Goal: Check status: Check status

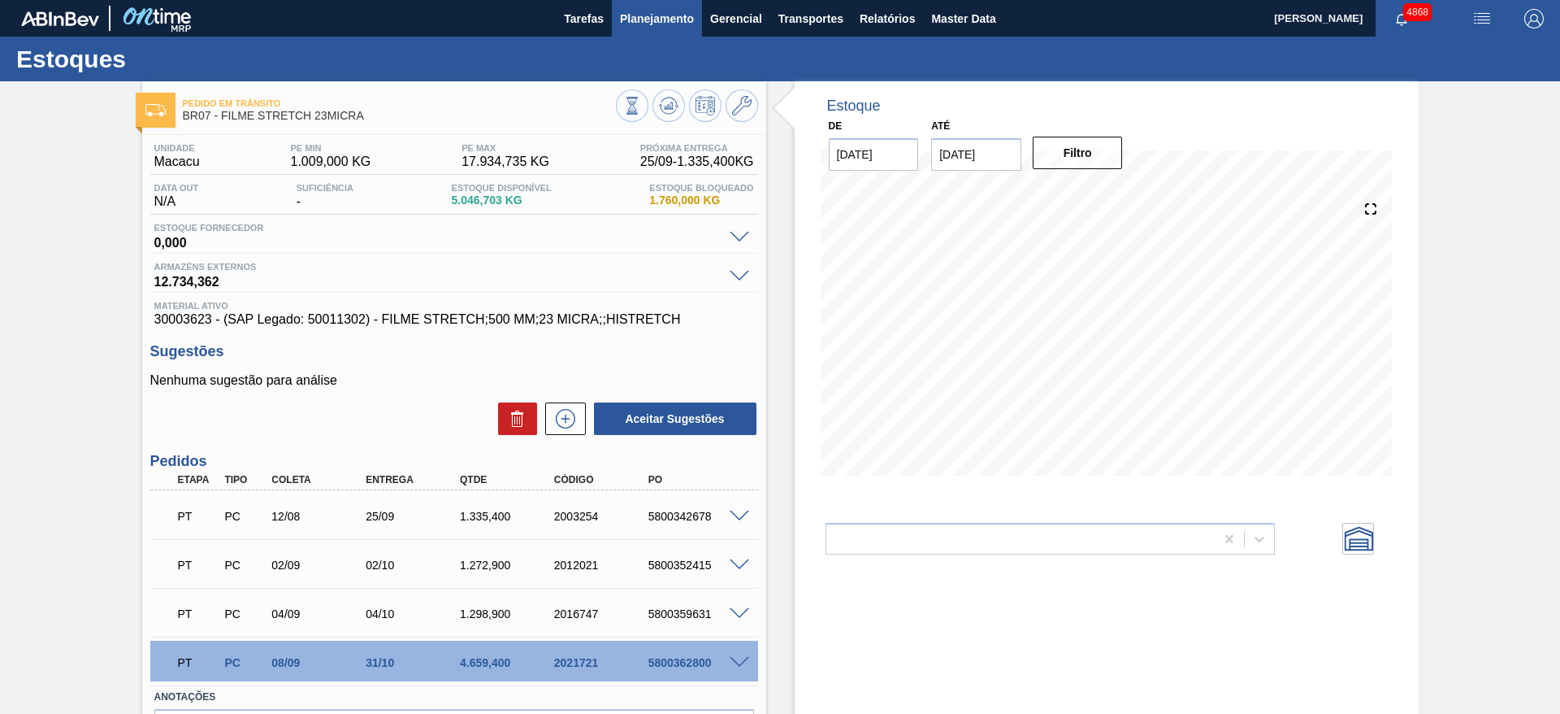
click at [662, 24] on span "Planejamento" at bounding box center [657, 19] width 74 height 20
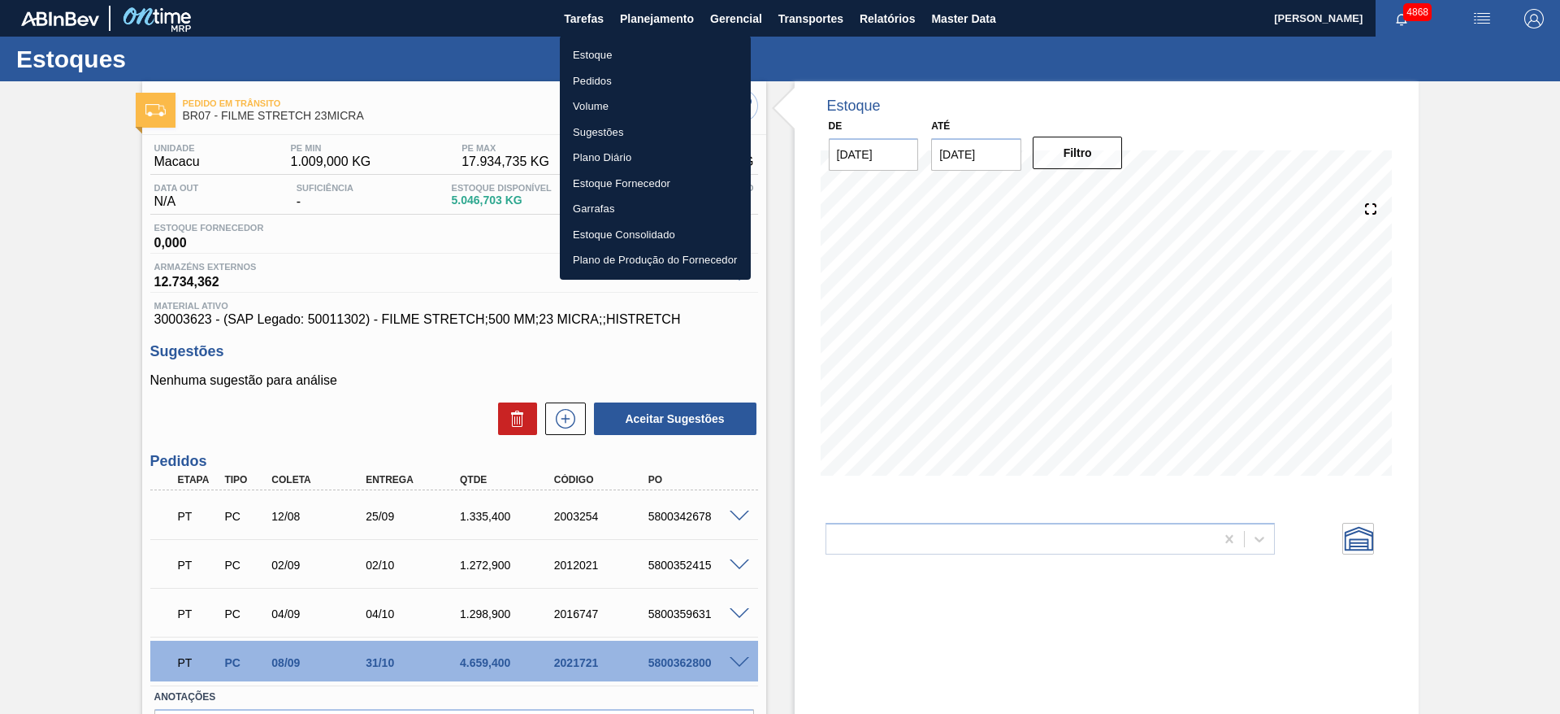
click at [647, 55] on li "Estoque" at bounding box center [655, 55] width 191 height 26
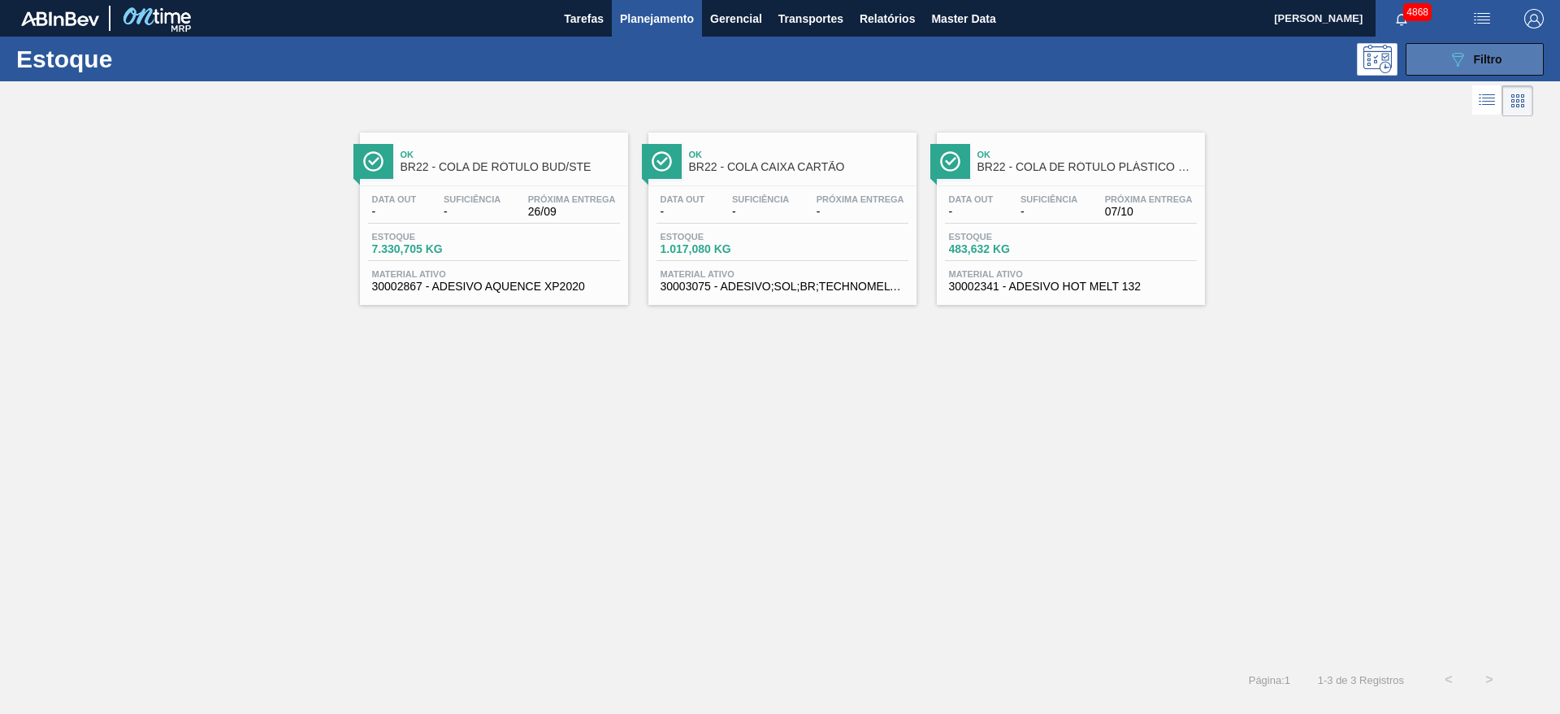
click at [1460, 55] on icon at bounding box center [1458, 60] width 12 height 14
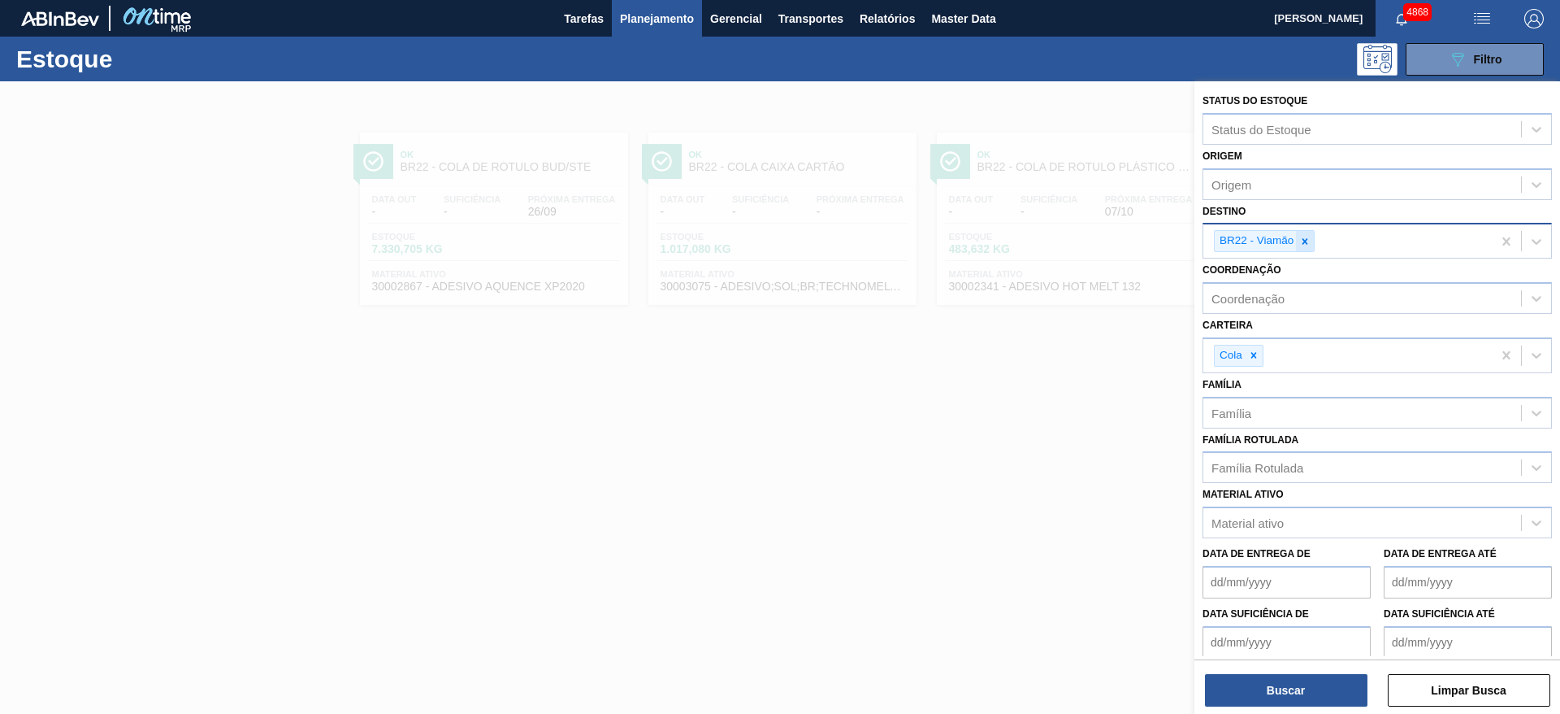
click at [1304, 236] on icon at bounding box center [1305, 241] width 11 height 11
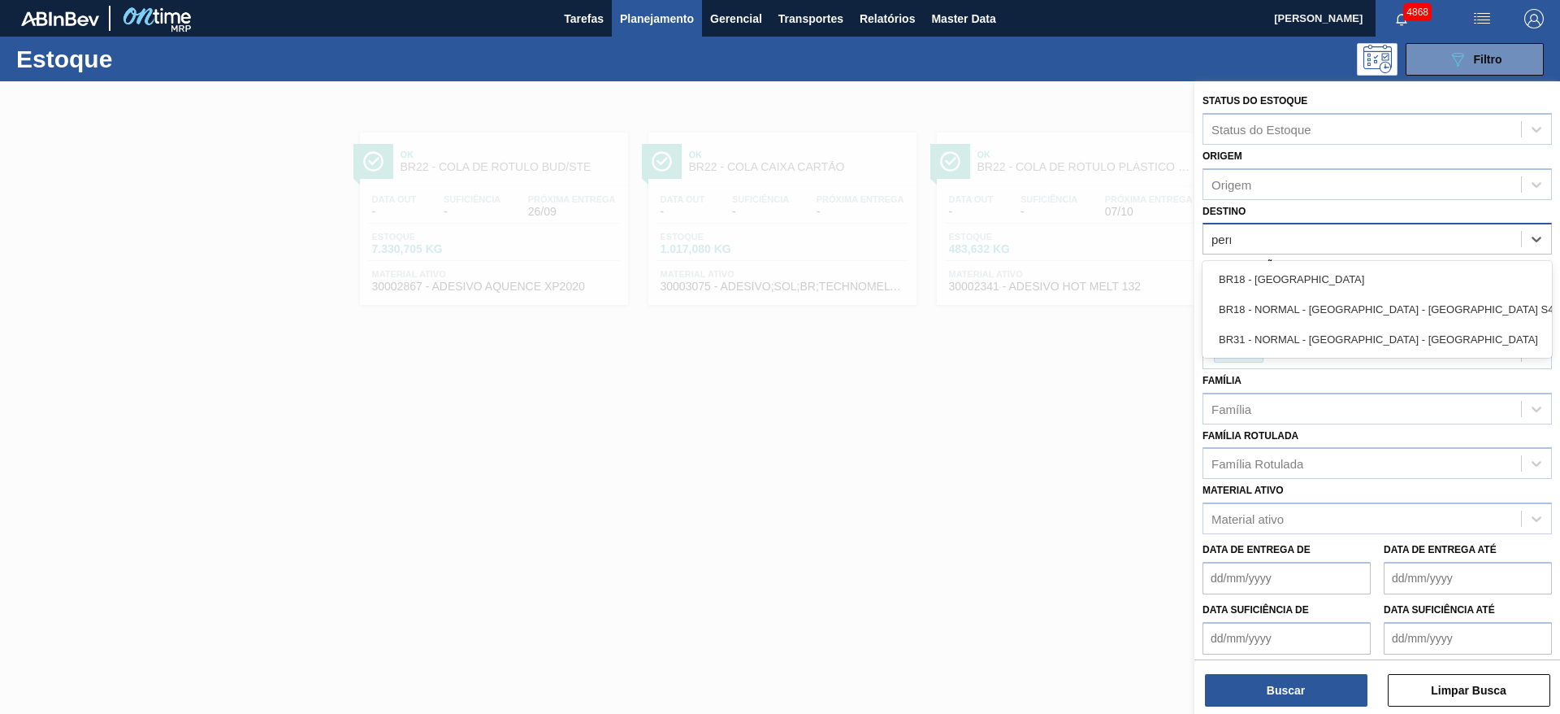
type input "perna"
click at [1347, 285] on div "BR18 - [GEOGRAPHIC_DATA]" at bounding box center [1377, 279] width 349 height 30
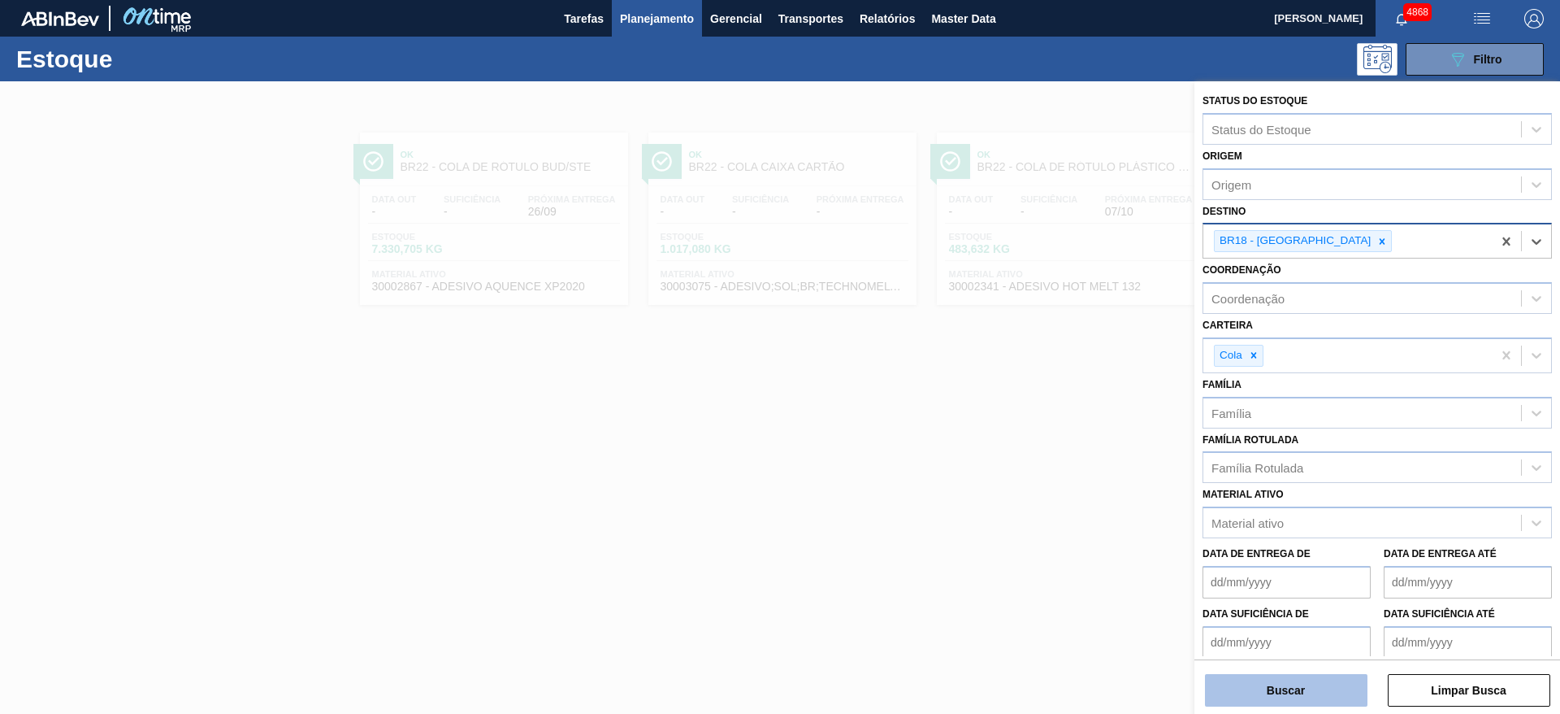
click at [1310, 683] on button "Buscar" at bounding box center [1286, 690] width 163 height 33
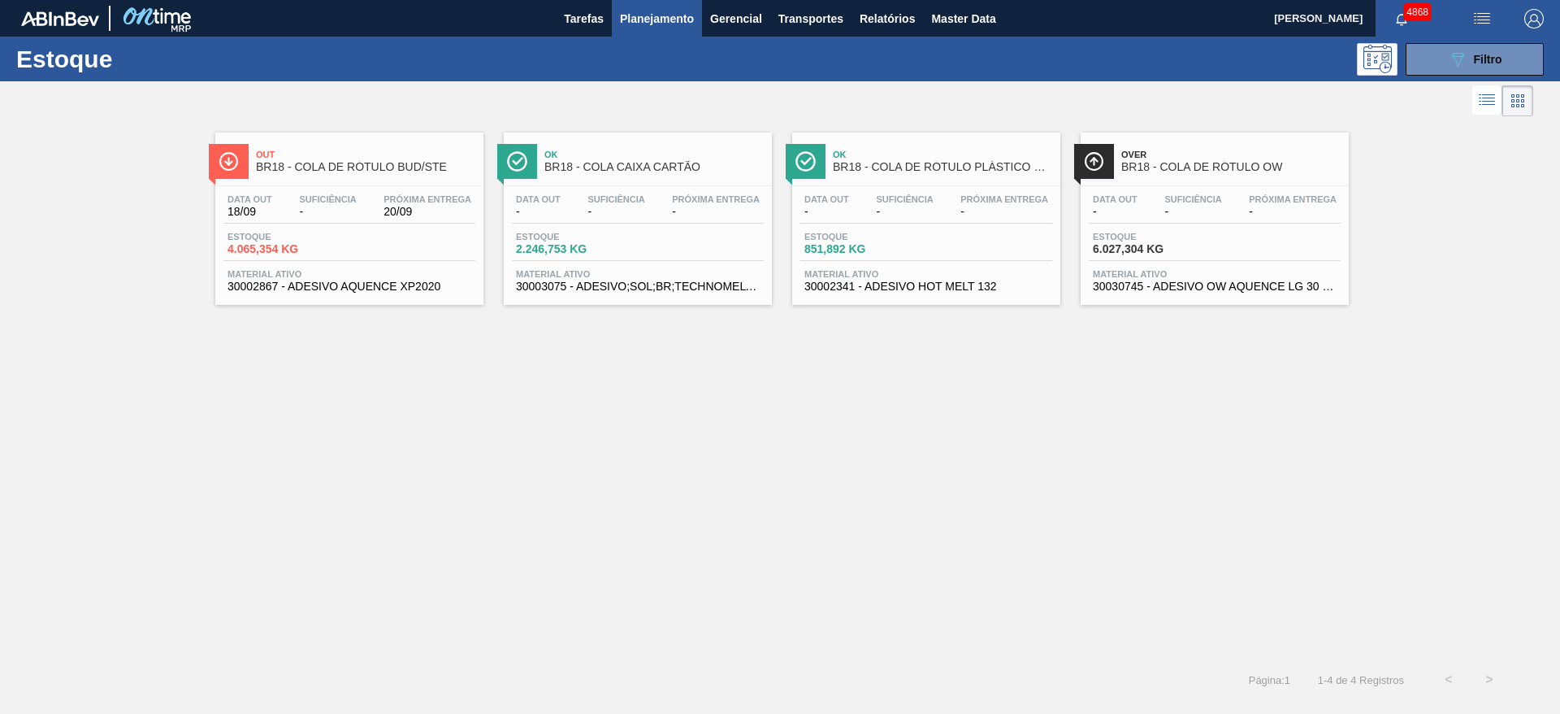
click at [327, 263] on div "Data out 18/09 Suficiência - Próxima Entrega 20/09 Estoque 4.065,354 KG Materia…" at bounding box center [349, 241] width 268 height 111
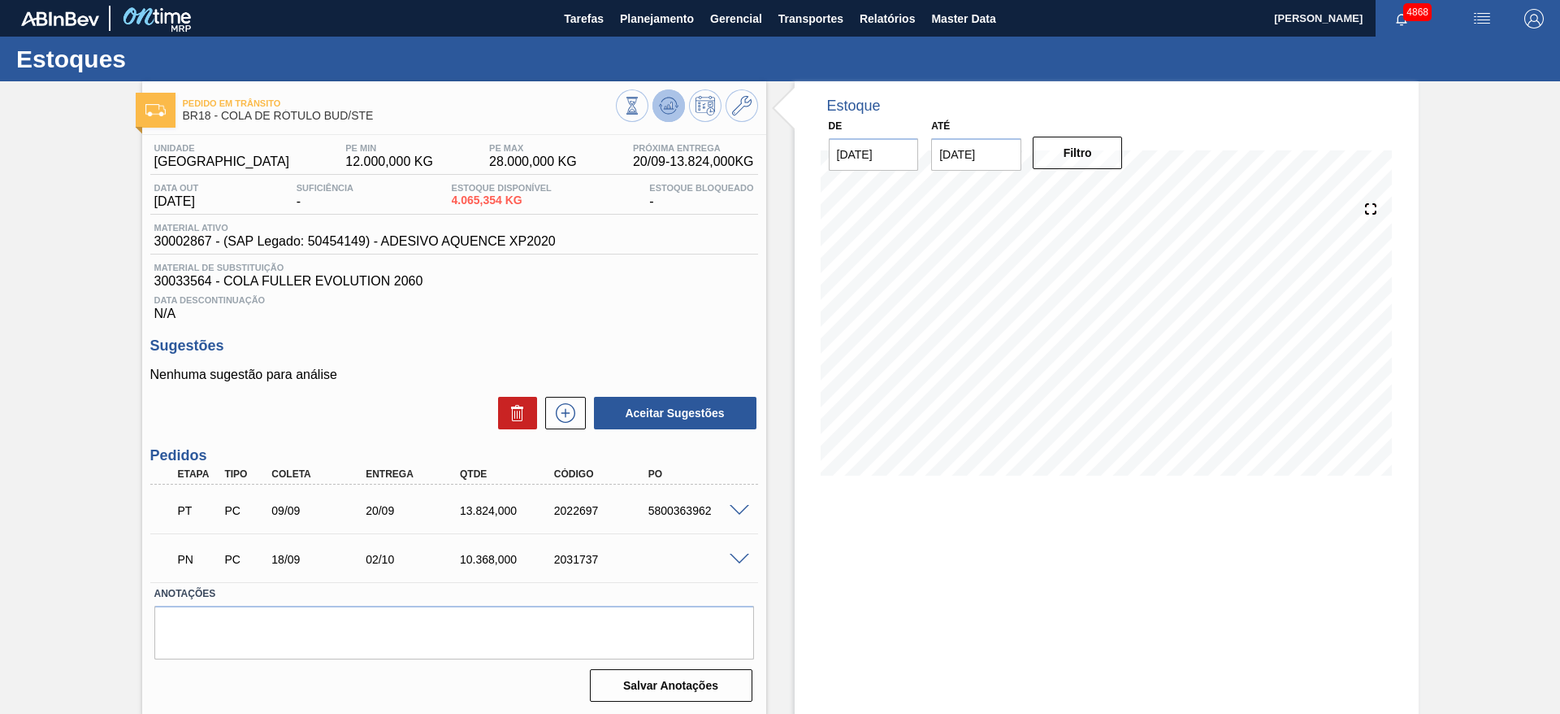
click at [676, 111] on icon at bounding box center [669, 106] width 20 height 20
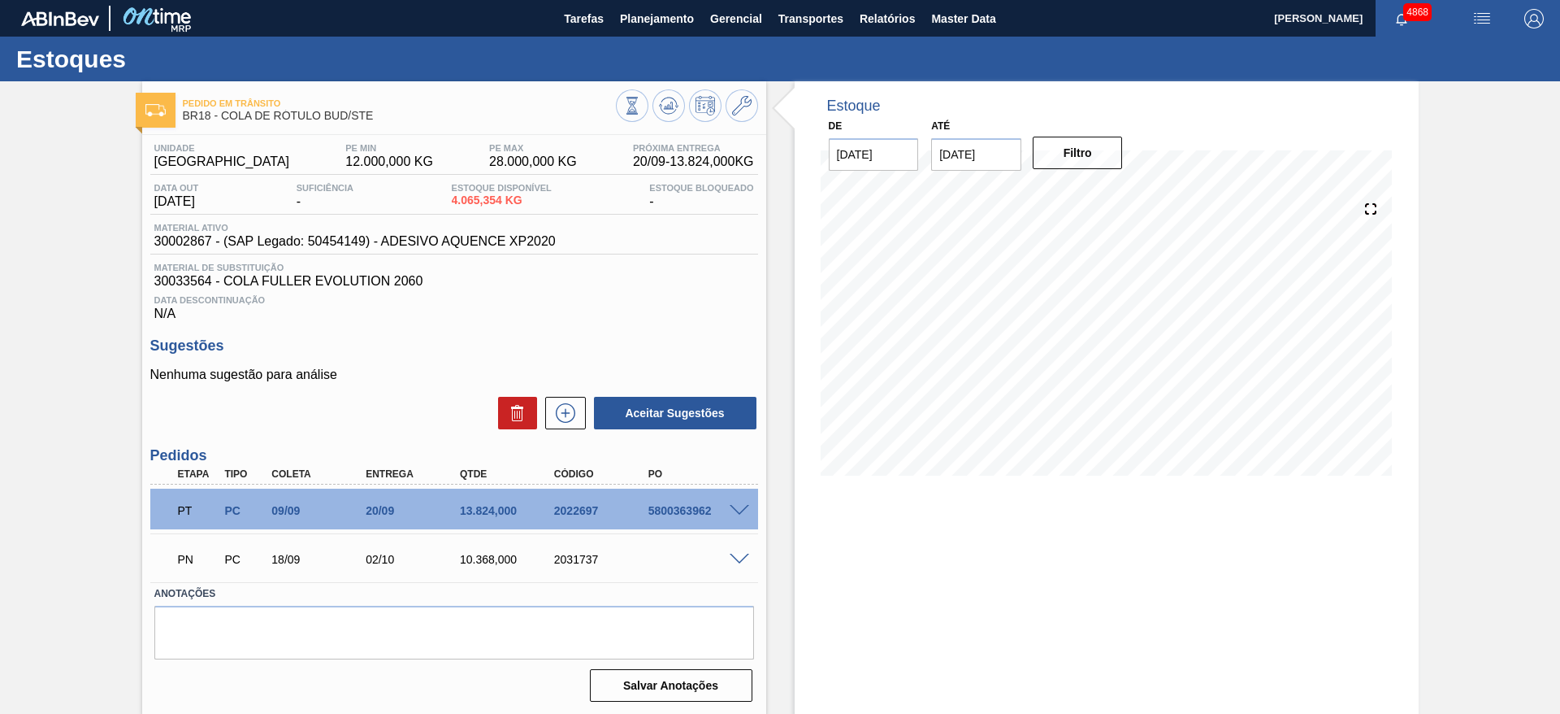
click at [739, 557] on span at bounding box center [740, 559] width 20 height 12
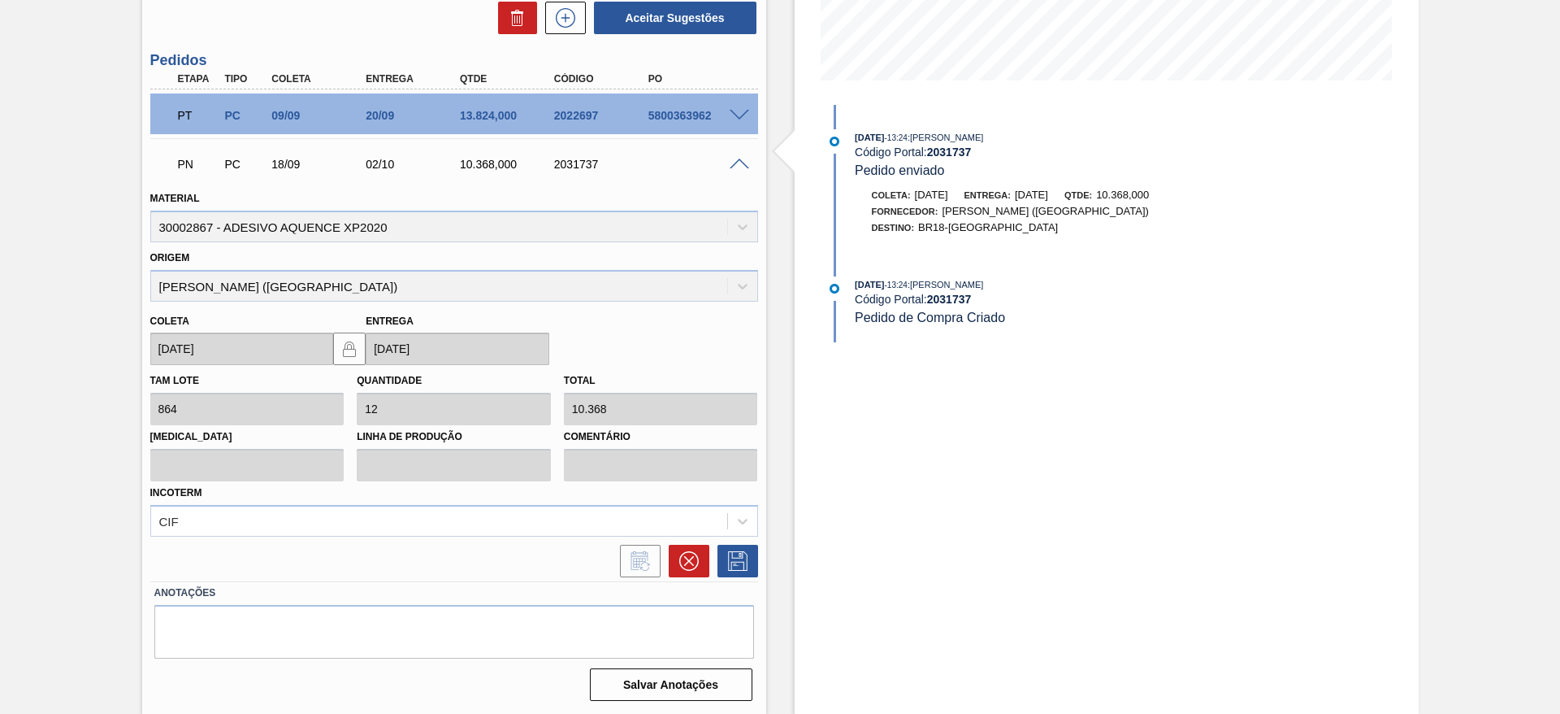
scroll to position [396, 0]
click at [731, 107] on div at bounding box center [742, 113] width 33 height 12
click at [743, 107] on div at bounding box center [742, 113] width 33 height 12
click at [739, 111] on span at bounding box center [740, 115] width 20 height 12
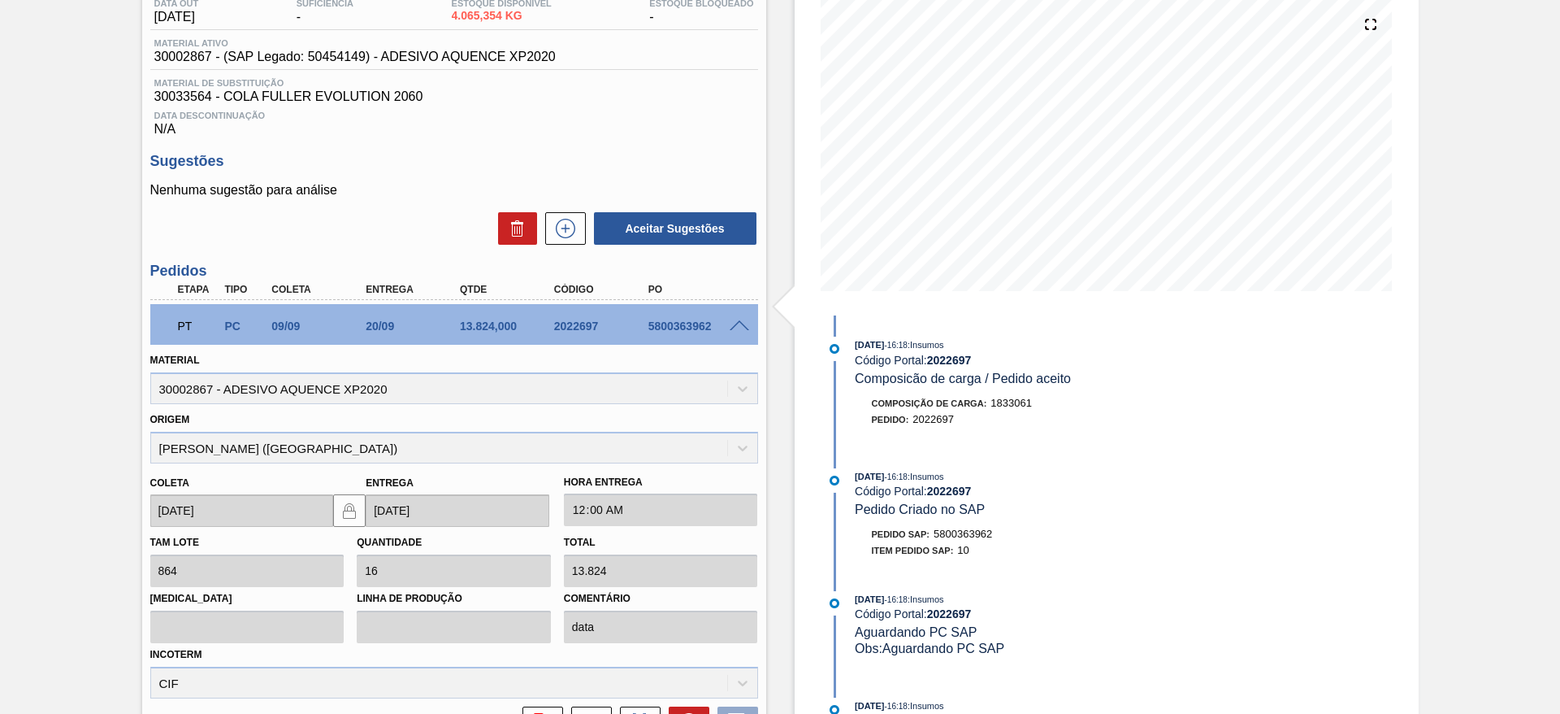
scroll to position [0, 0]
